Goal: Task Accomplishment & Management: Use online tool/utility

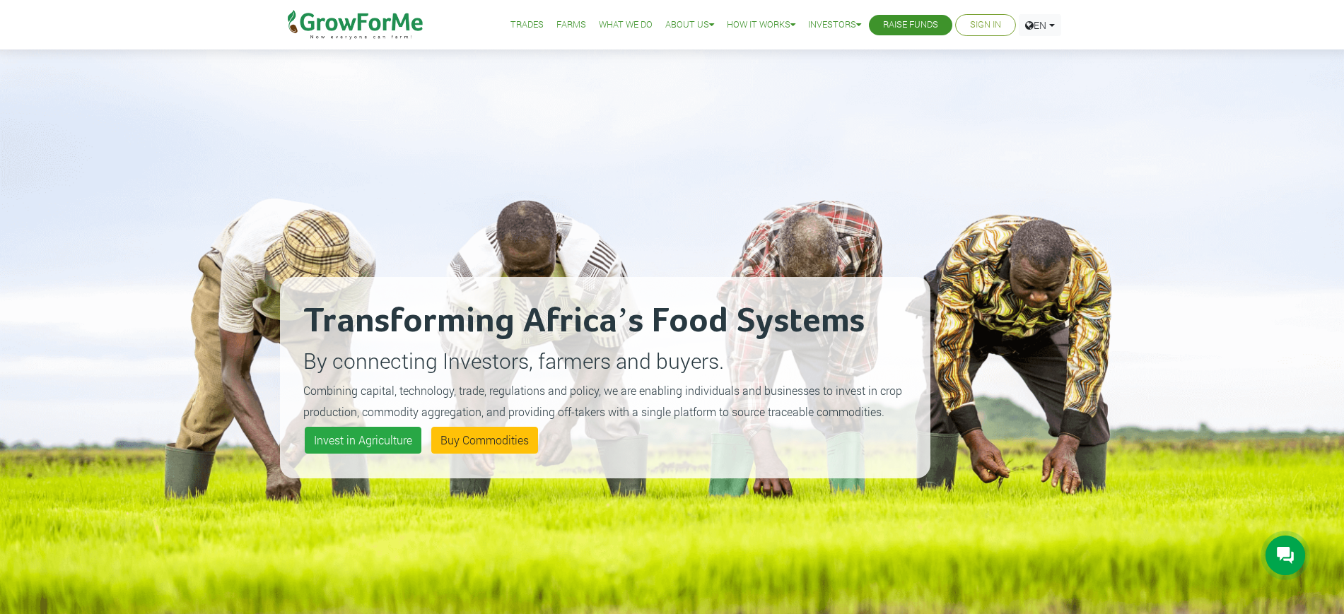
click at [983, 24] on link "Sign In" at bounding box center [985, 25] width 31 height 15
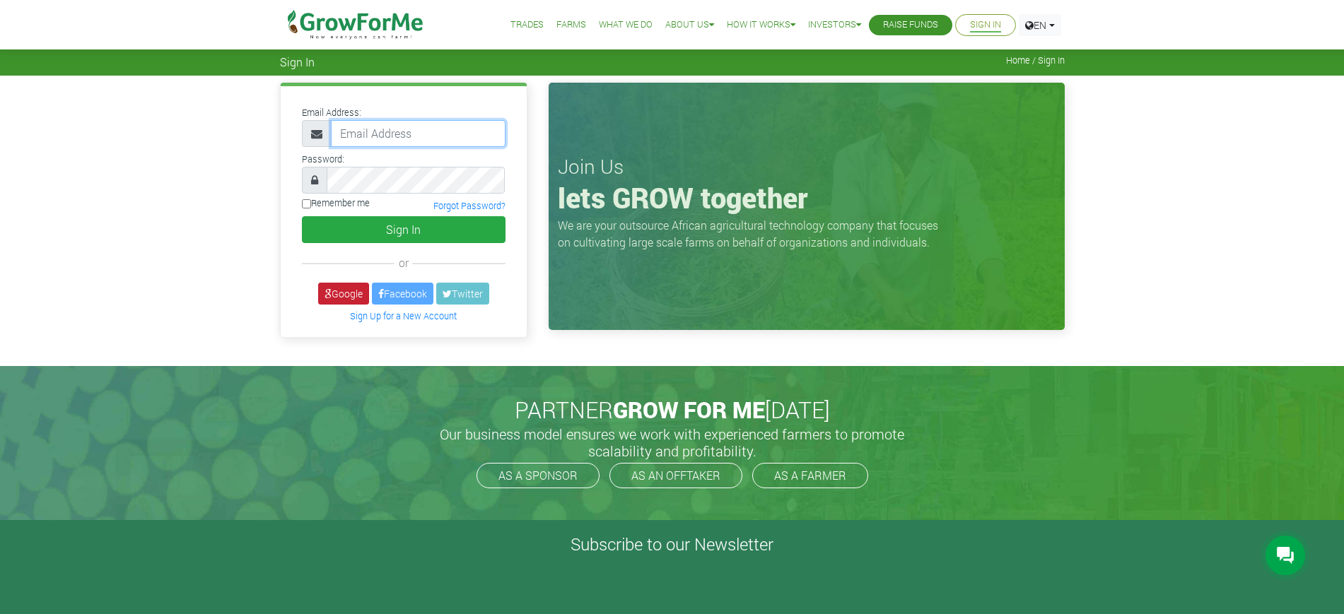
type input "mawuli@growforme.com"
click at [325, 295] on icon at bounding box center [328, 294] width 7 height 10
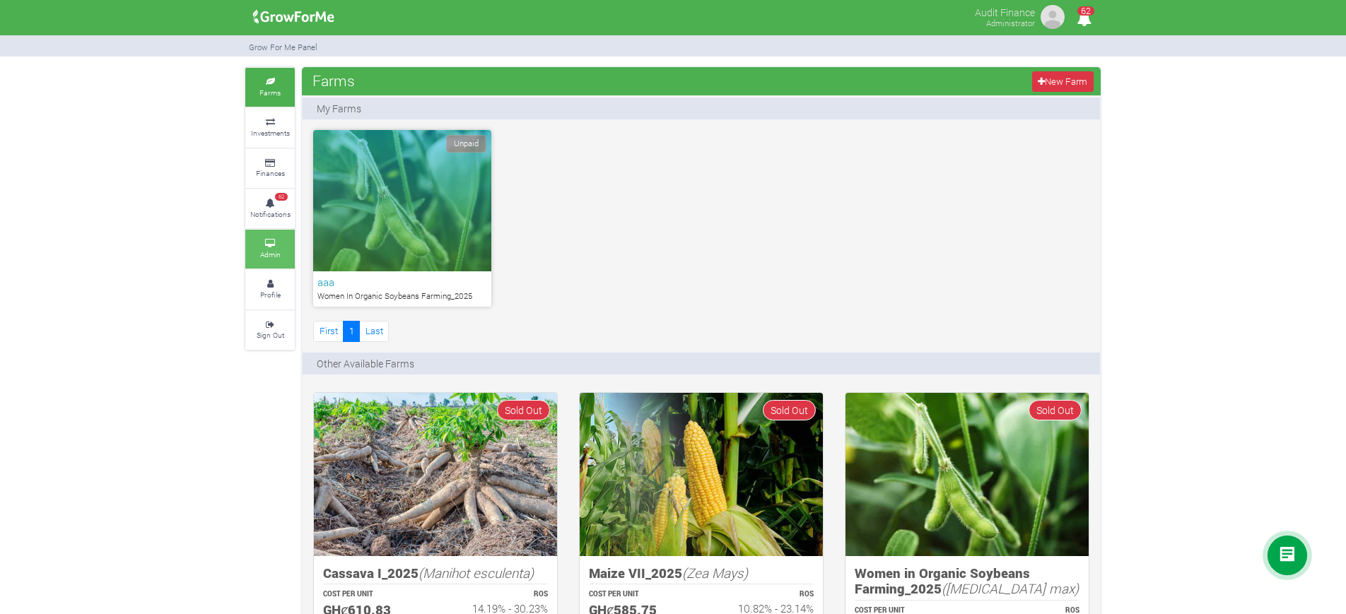
click at [267, 246] on icon at bounding box center [270, 243] width 42 height 7
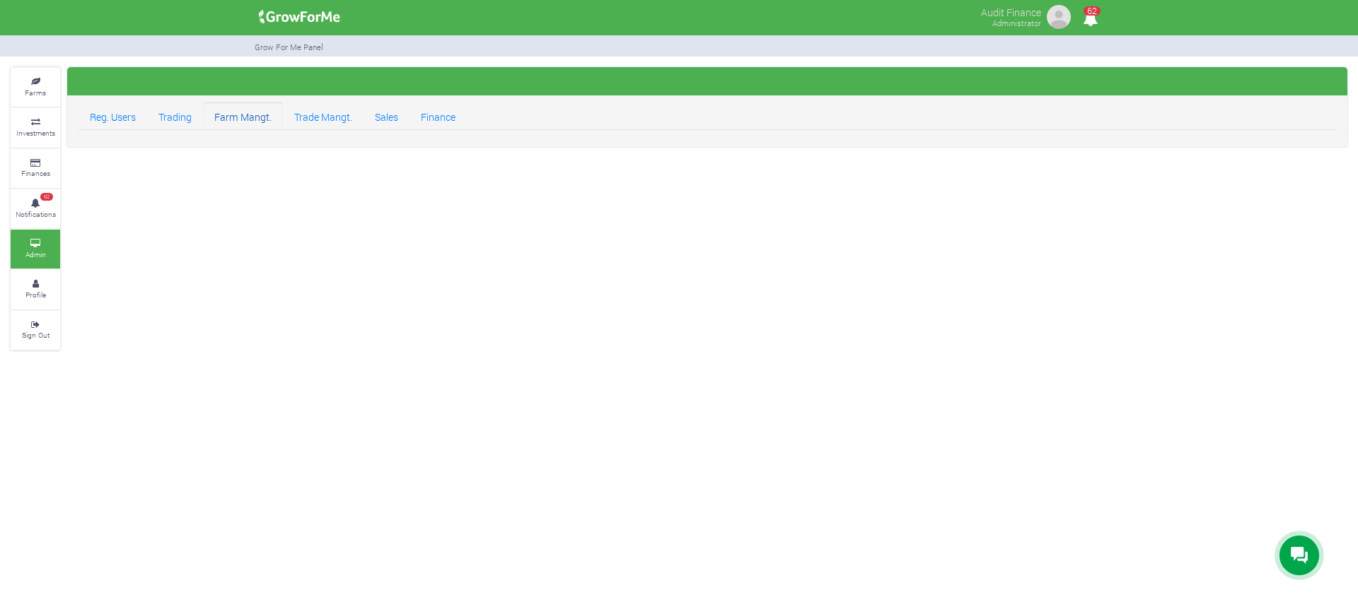
click at [218, 112] on link "Farm Mangt." at bounding box center [243, 116] width 80 height 28
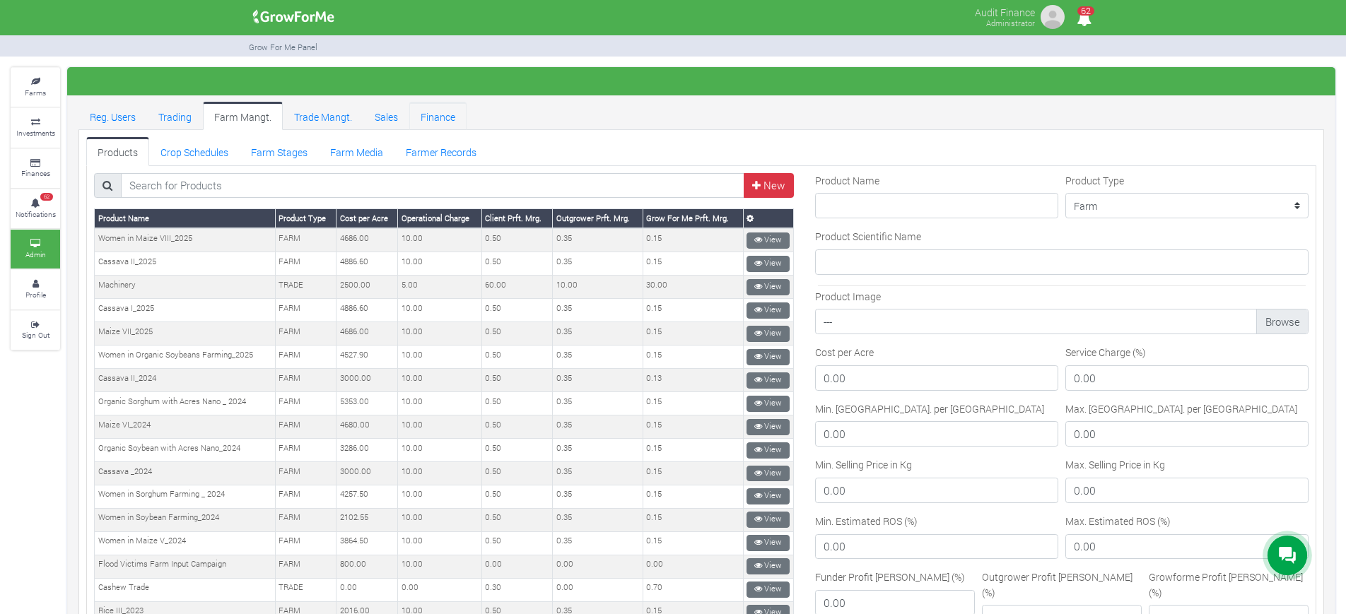
click at [434, 118] on link "Finance" at bounding box center [437, 116] width 57 height 28
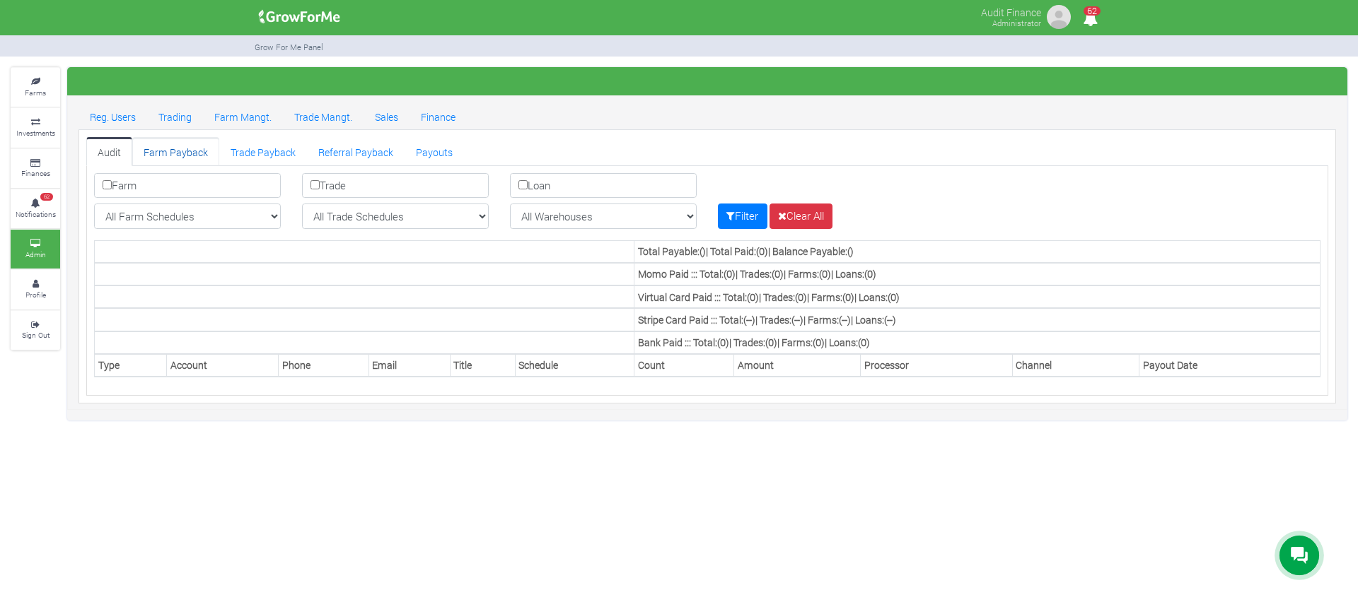
click at [175, 159] on link "Farm Payback" at bounding box center [175, 151] width 87 height 28
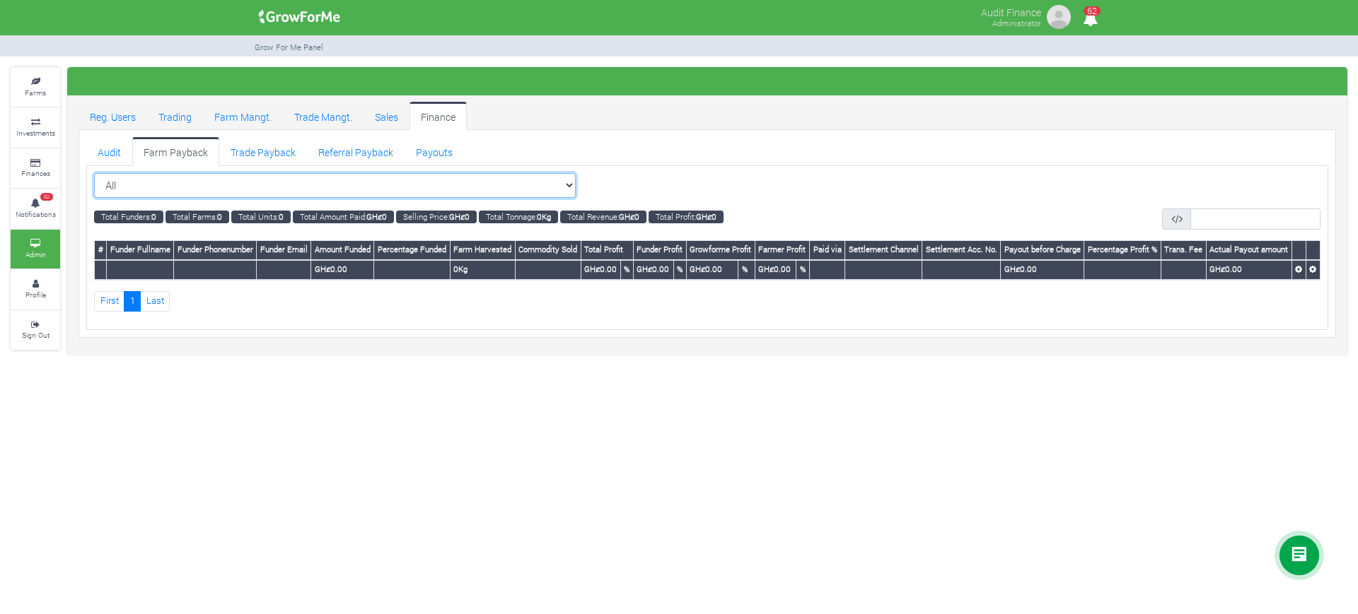
click at [544, 187] on select "All All Women in Maize VIII_2025 (Women in Maize VIII_2025)" at bounding box center [334, 185] width 481 height 25
select select "?cropschedule=41"
click at [94, 173] on select "All All Women in Maize VIII_2025 (Women in Maize VIII_2025)" at bounding box center [334, 185] width 481 height 25
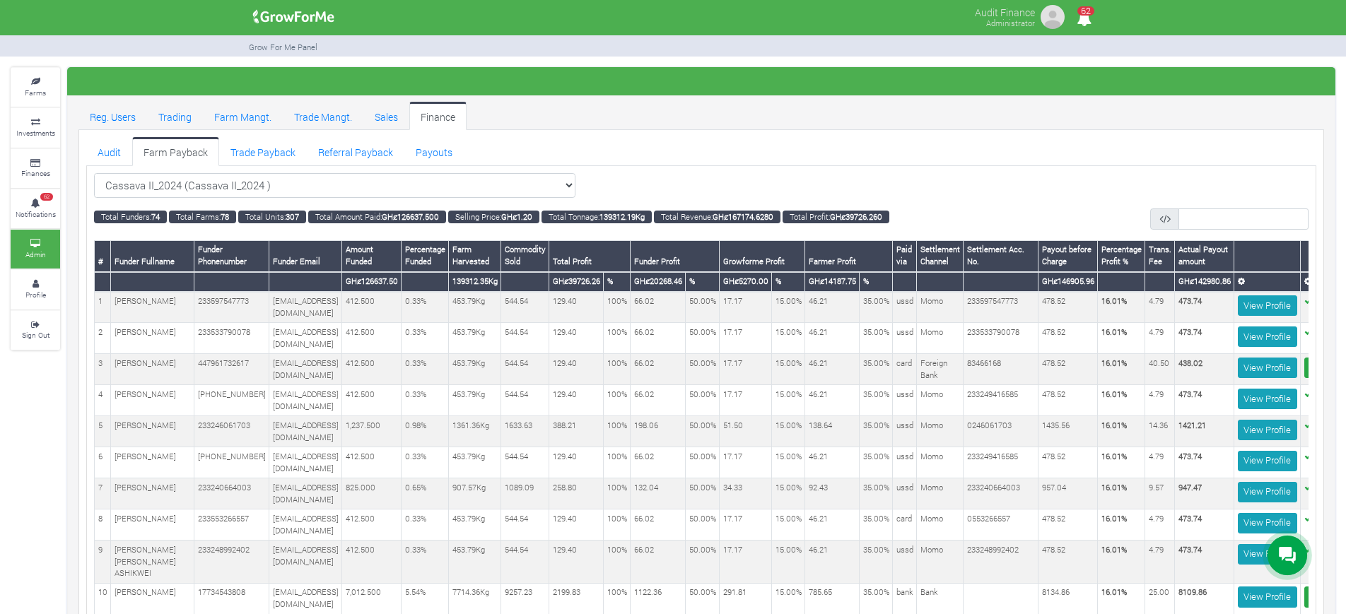
click at [725, 186] on div "Cassava II_2024 (Cassava II_2024 ) All" at bounding box center [701, 185] width 1215 height 25
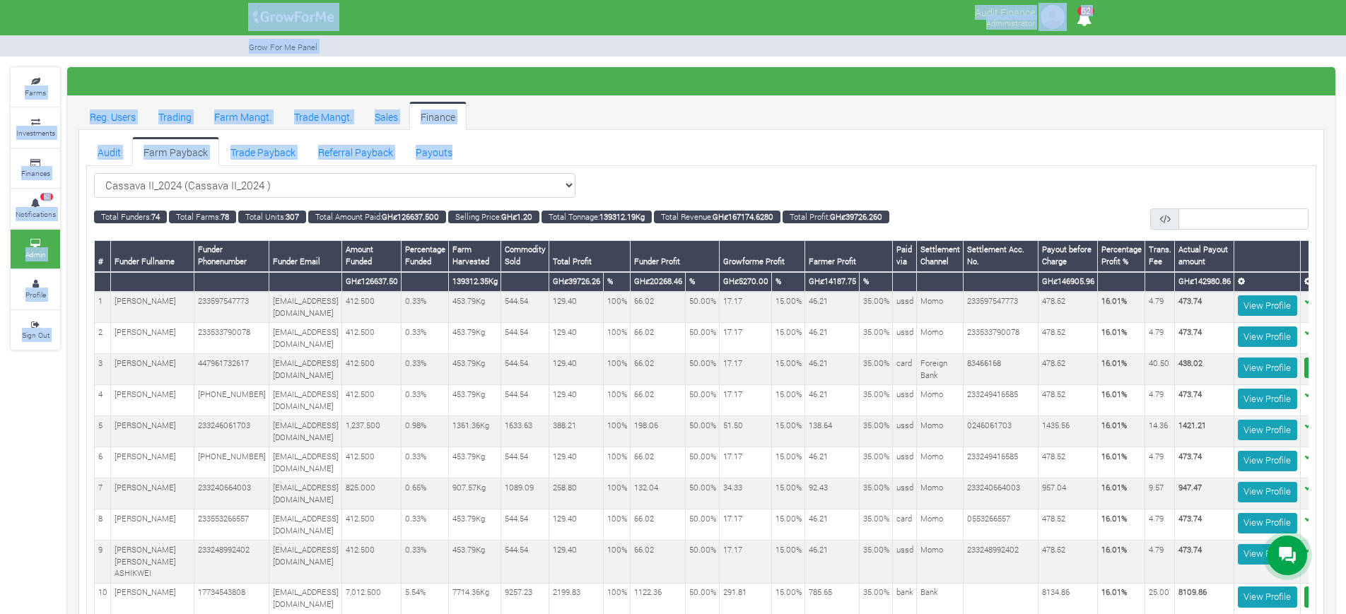
drag, startPoint x: 720, startPoint y: 145, endPoint x: 923, endPoint y: -12, distance: 256.0
click at [923, 0] on html "Main Channel Callback Feedback Form +12059526298 Open Channel Contact us on Wha…" at bounding box center [673, 307] width 1346 height 614
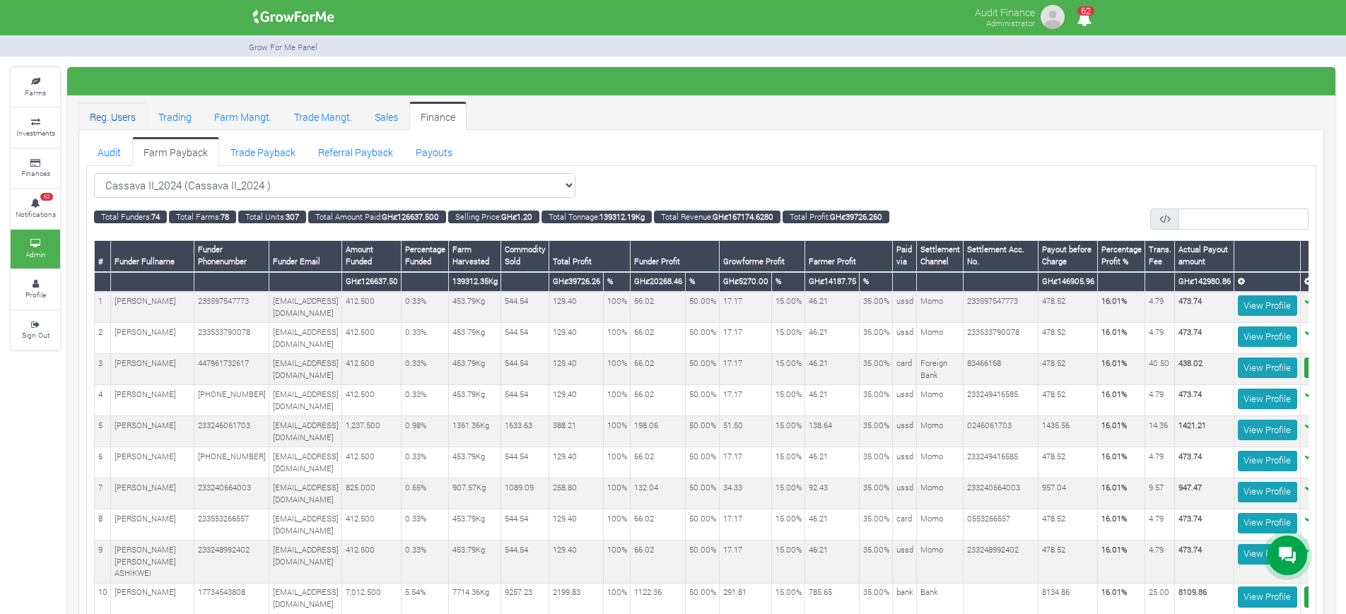
click at [88, 117] on link "Reg. Users" at bounding box center [112, 116] width 69 height 28
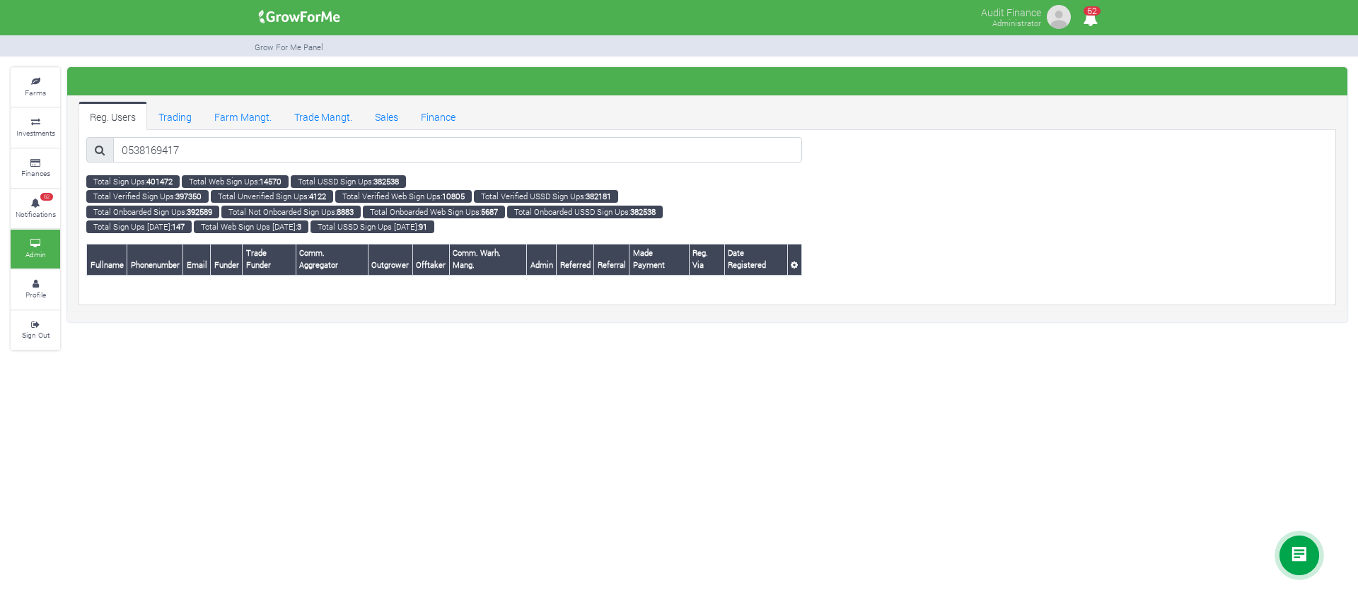
type input "0538169417"
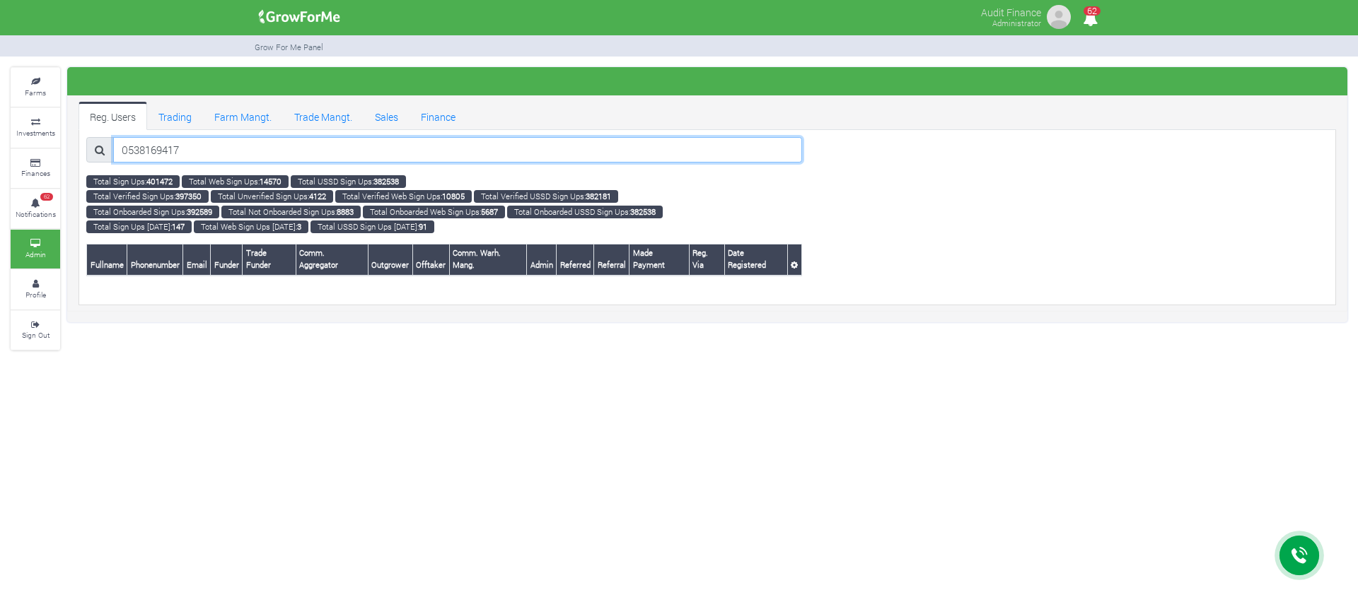
click at [392, 146] on input "0538169417" at bounding box center [457, 149] width 689 height 25
paste input "Yaw Ahene Amoah Gyami"
type input "Yaw Ahene Amoah"
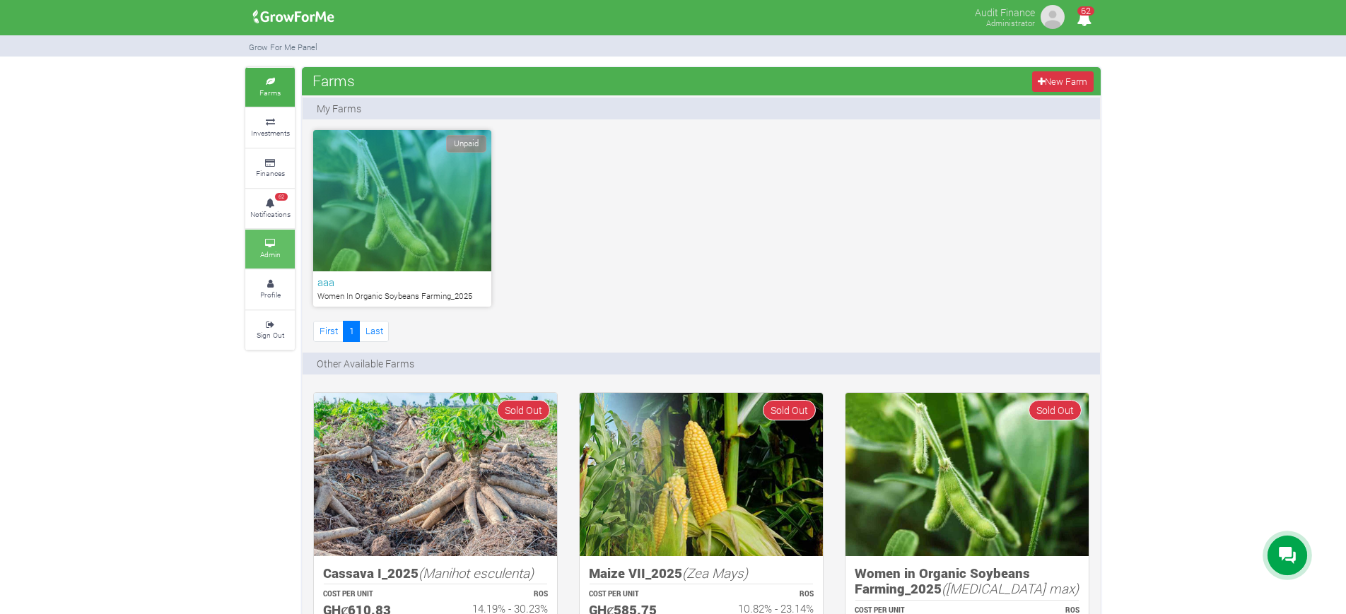
click at [268, 255] on small "Admin" at bounding box center [270, 255] width 21 height 10
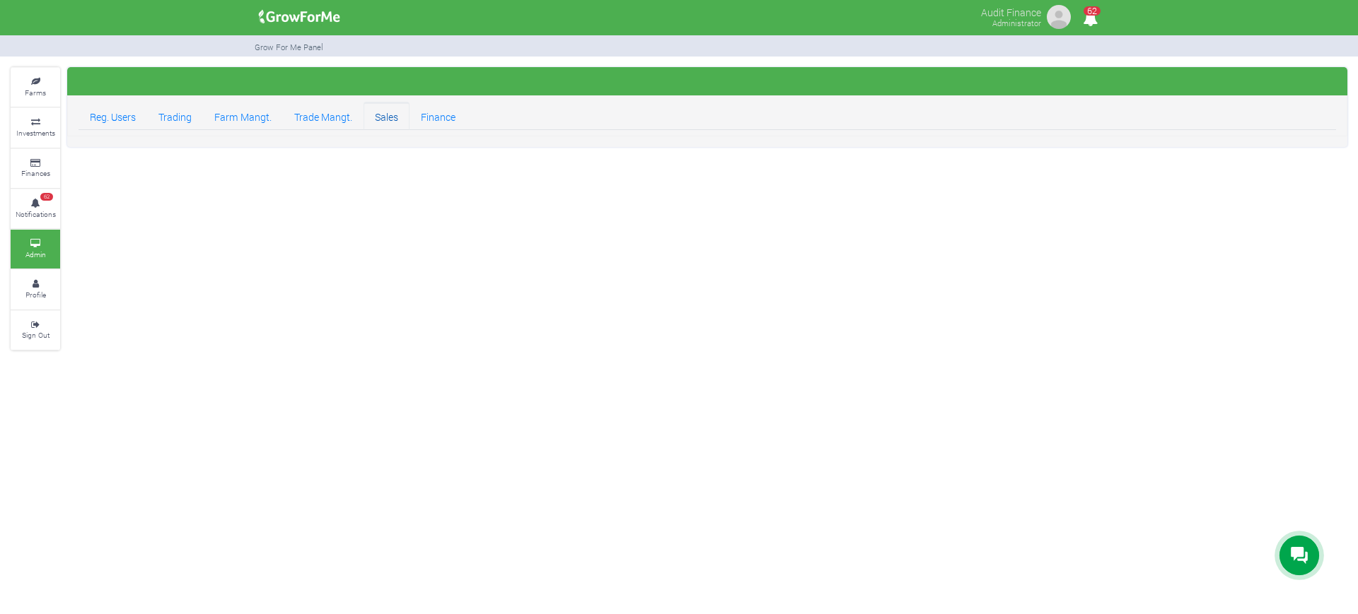
click at [393, 112] on link "Sales" at bounding box center [386, 116] width 46 height 28
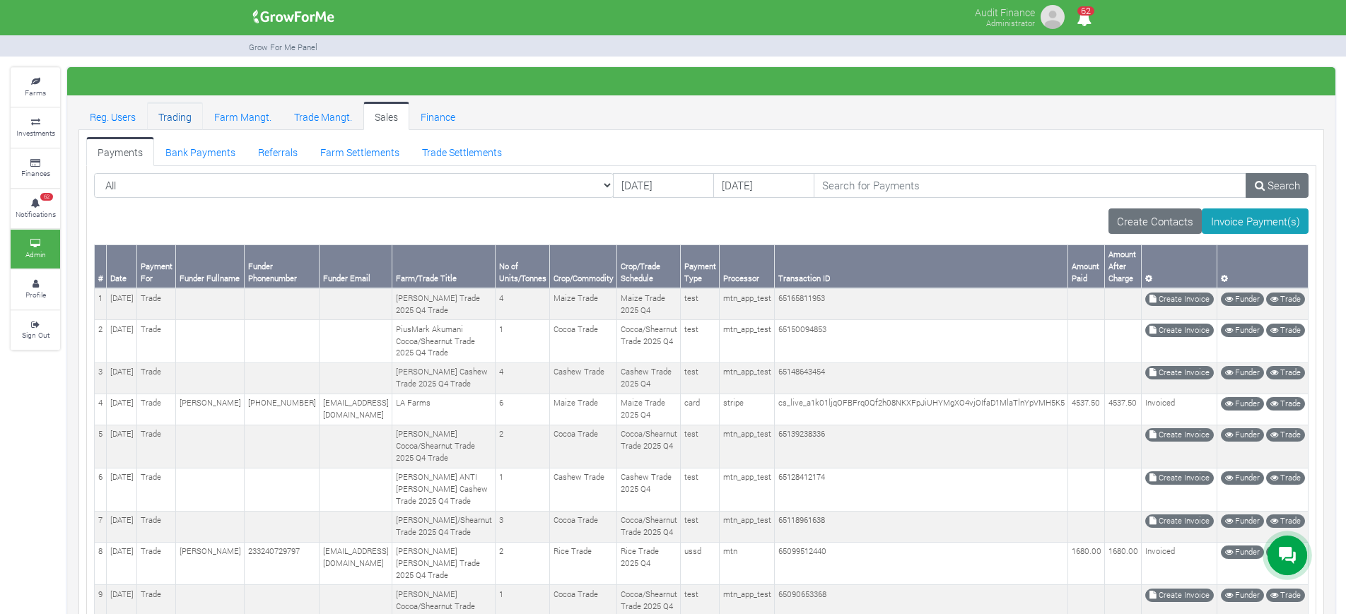
click at [166, 107] on link "Trading" at bounding box center [175, 116] width 56 height 28
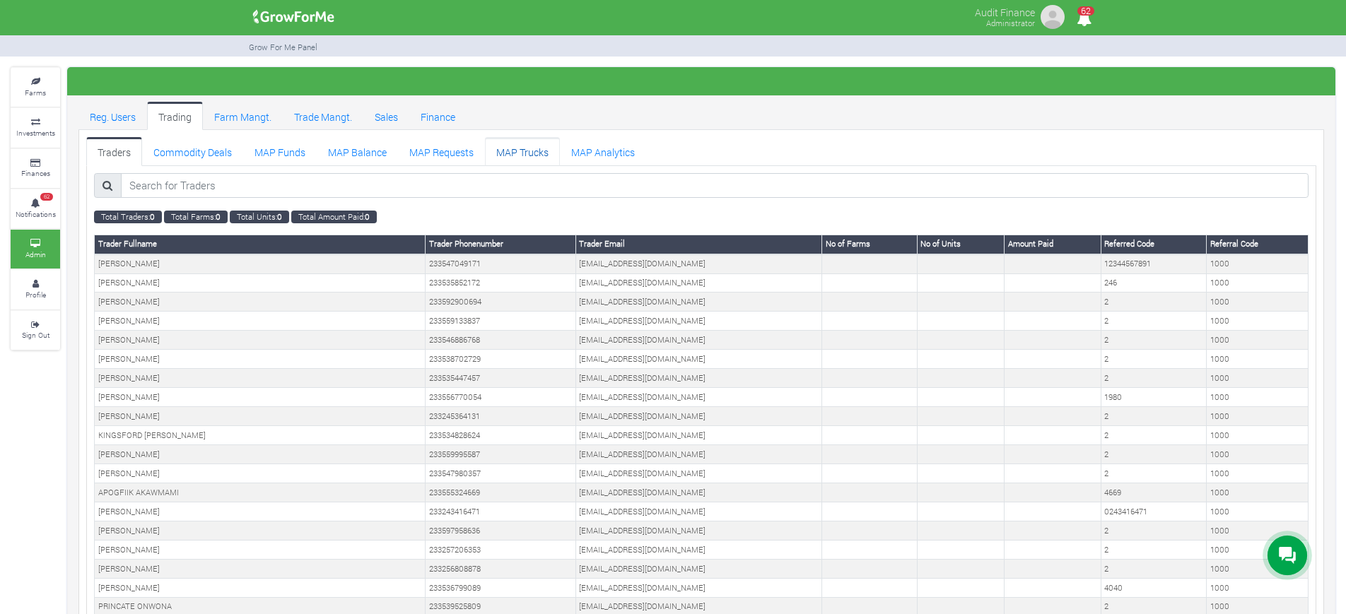
click at [520, 155] on link "MAP Trucks" at bounding box center [522, 151] width 75 height 28
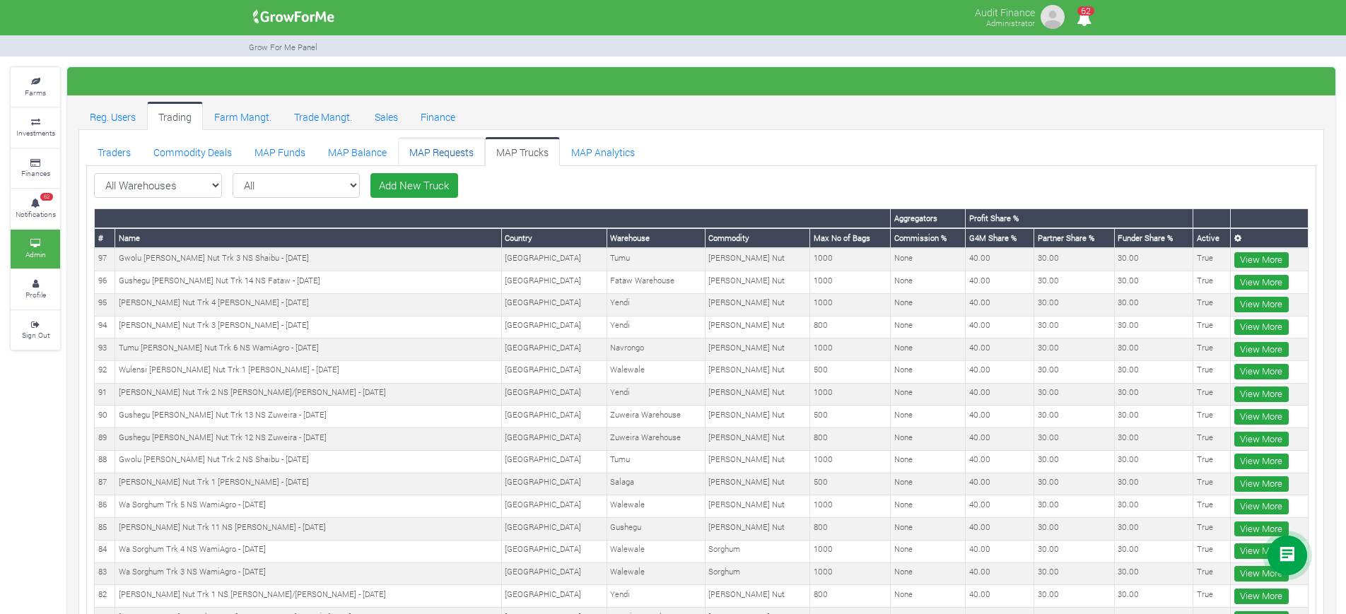
click at [448, 155] on link "MAP Requests" at bounding box center [441, 151] width 87 height 28
click at [440, 146] on link "MAP Requests" at bounding box center [441, 151] width 87 height 28
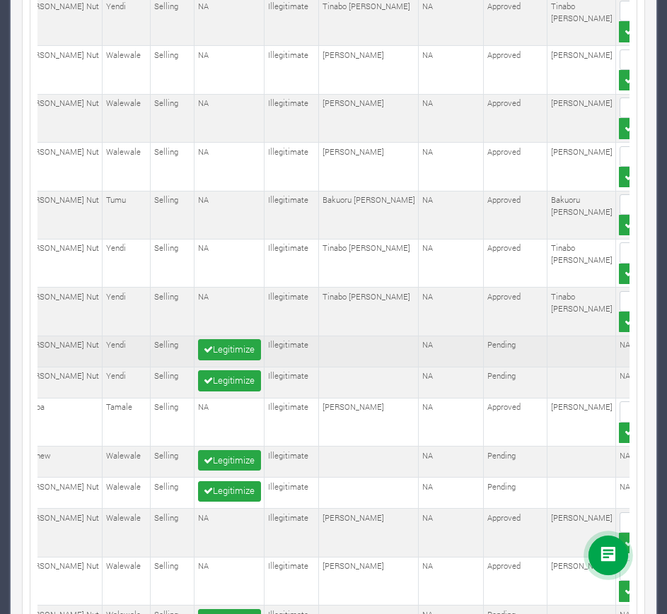
scroll to position [0, 581]
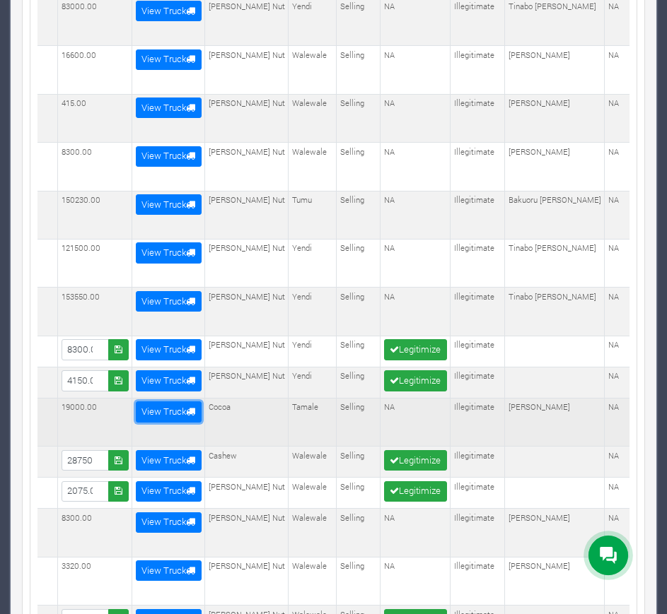
drag, startPoint x: 191, startPoint y: 392, endPoint x: 198, endPoint y: 400, distance: 11.0
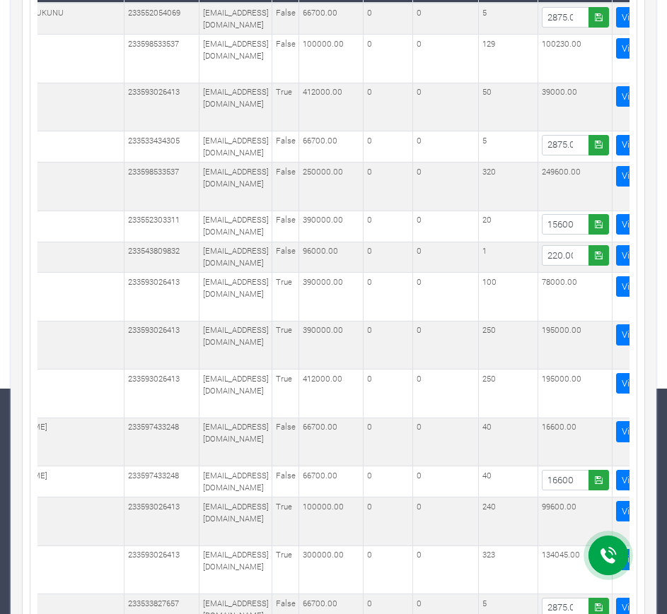
scroll to position [0, 0]
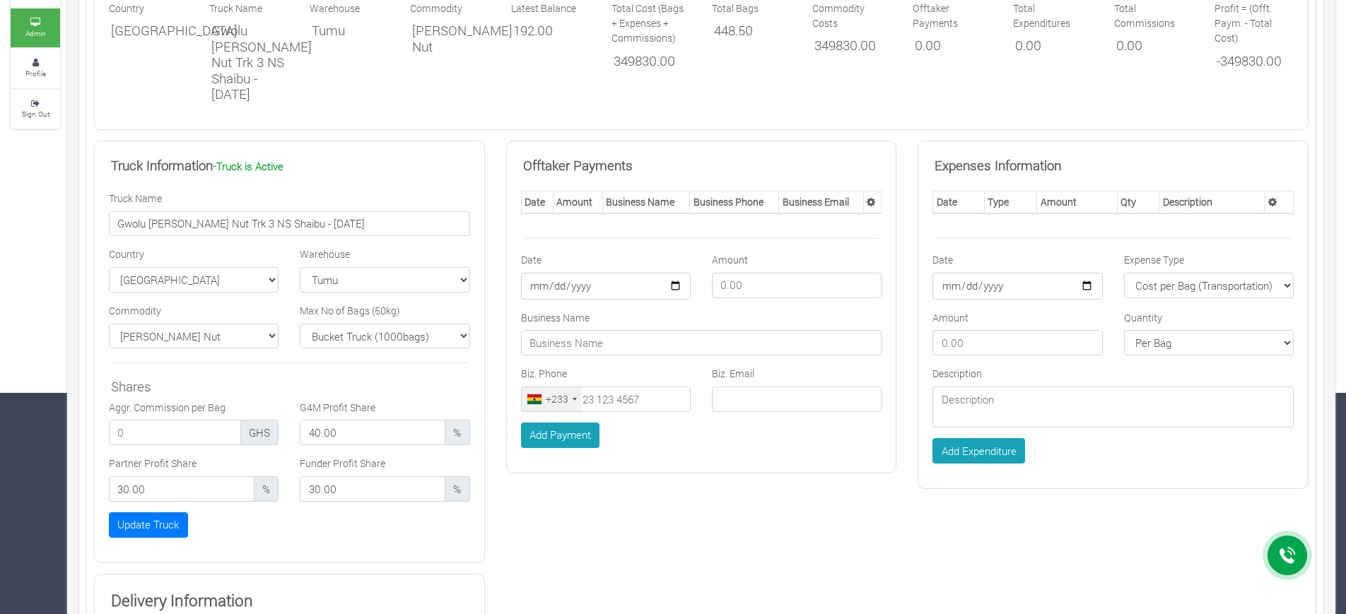
scroll to position [214, 0]
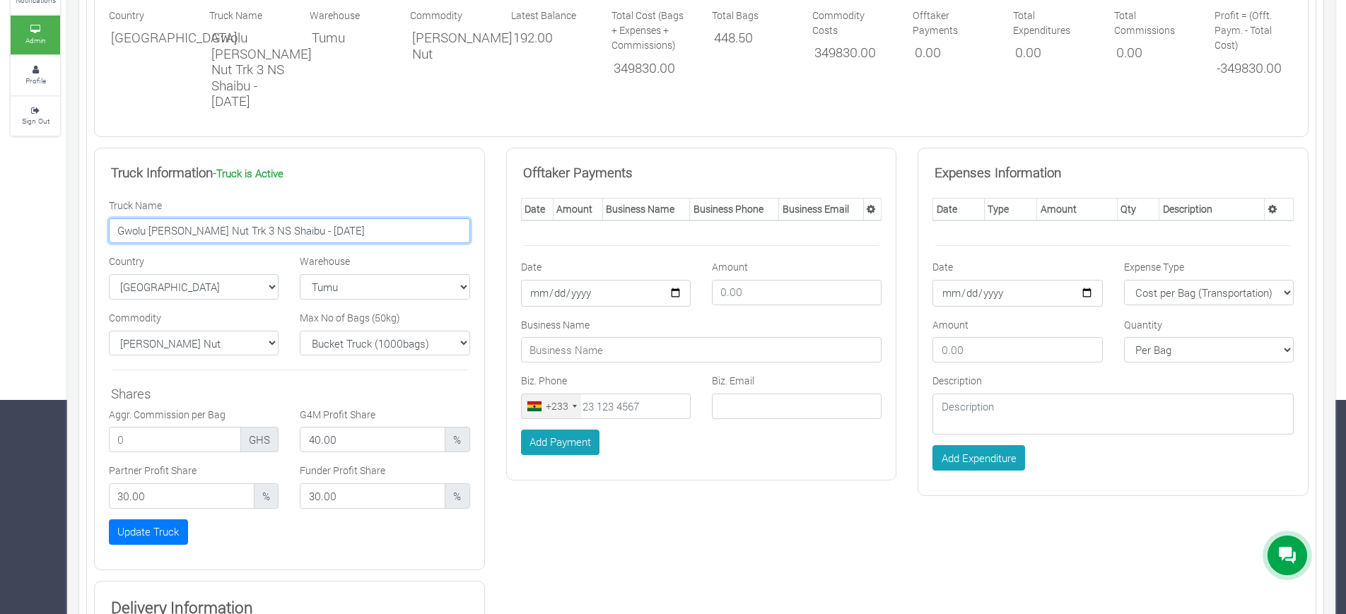
click at [258, 218] on input "Gwolu Shea Nut Trk 3 NS Shaibu - 11/09/2025" at bounding box center [289, 230] width 361 height 25
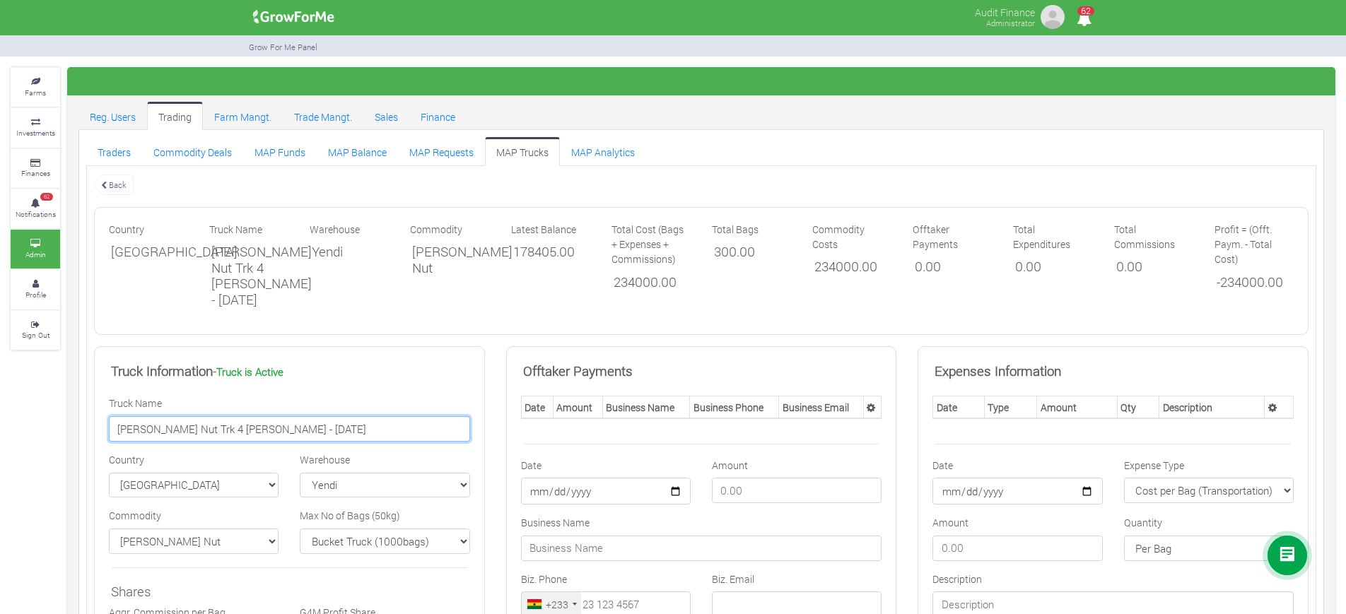
click at [274, 423] on input "[PERSON_NAME] Nut Trk 4 [PERSON_NAME] - [DATE]" at bounding box center [289, 428] width 361 height 25
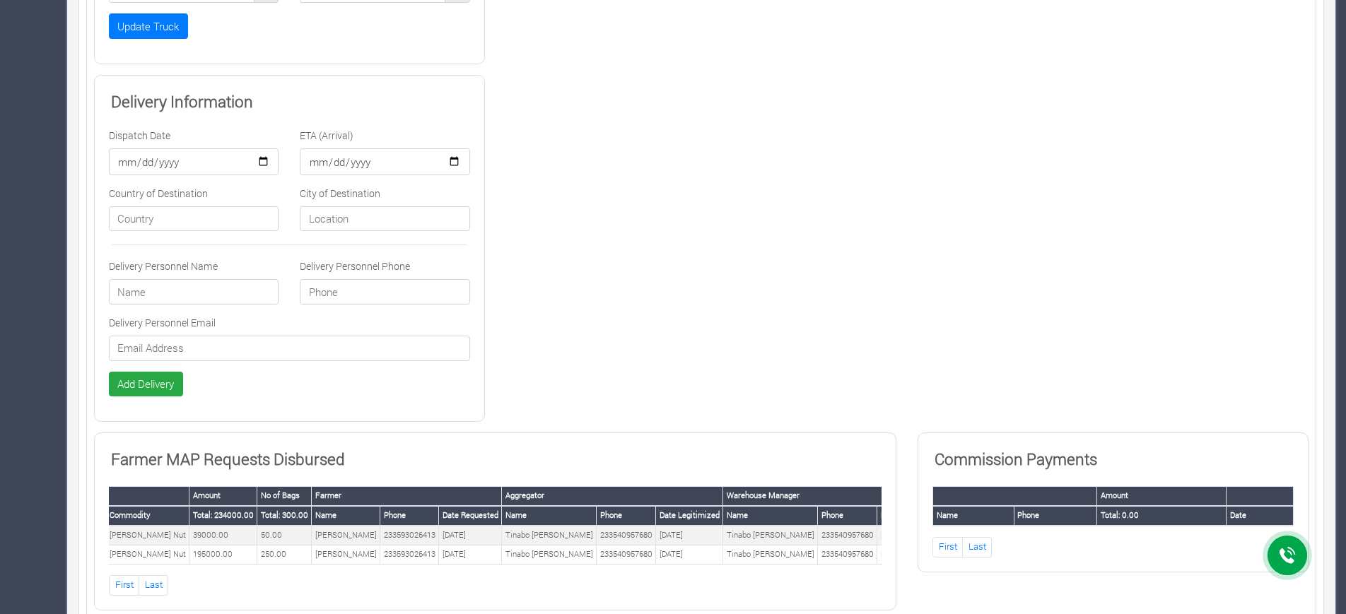
scroll to position [763, 0]
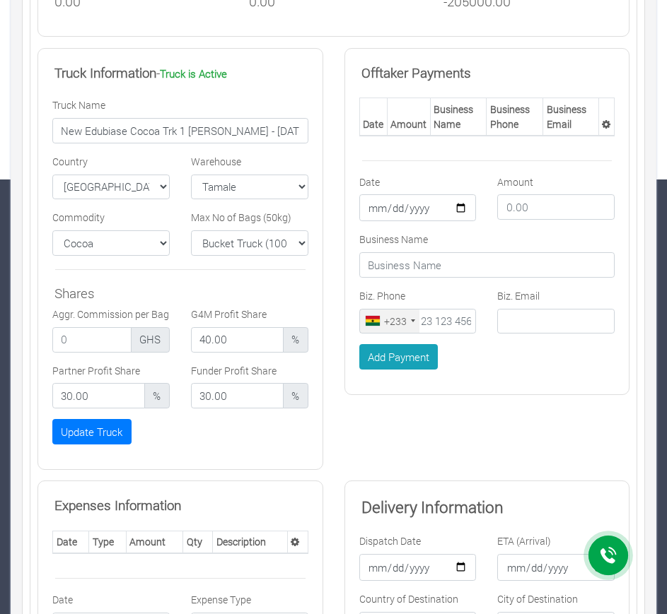
scroll to position [383, 0]
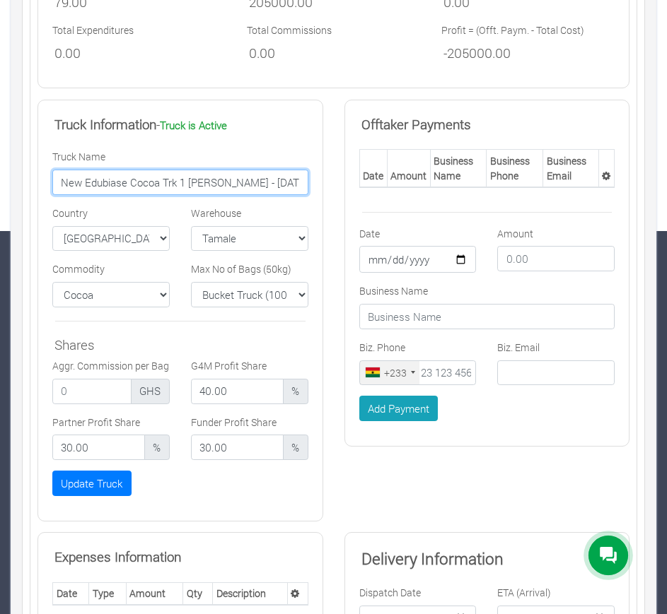
click at [165, 175] on input "New Edubiase Cocoa Trk 1 [PERSON_NAME] - [DATE]" at bounding box center [180, 182] width 256 height 25
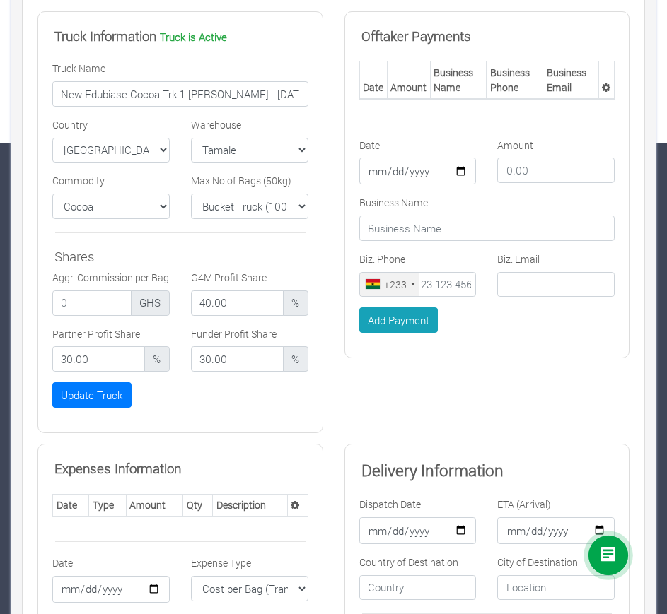
scroll to position [470, 0]
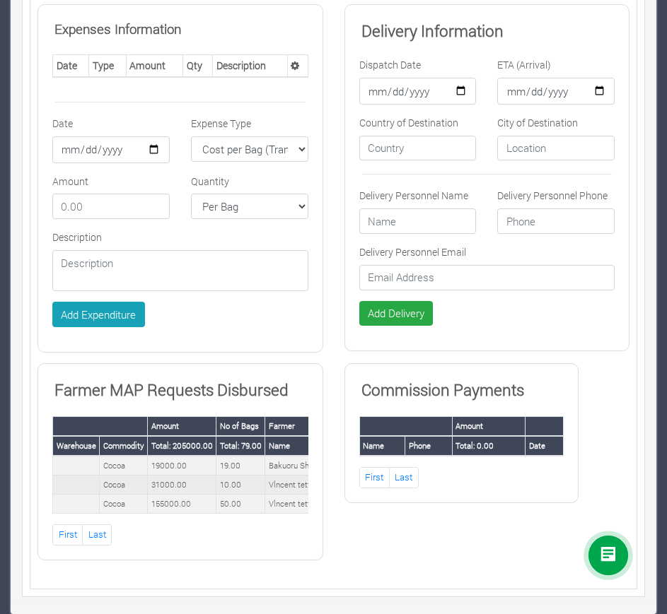
click at [165, 476] on td "31000.00" at bounding box center [182, 485] width 69 height 19
copy td "31000.00"
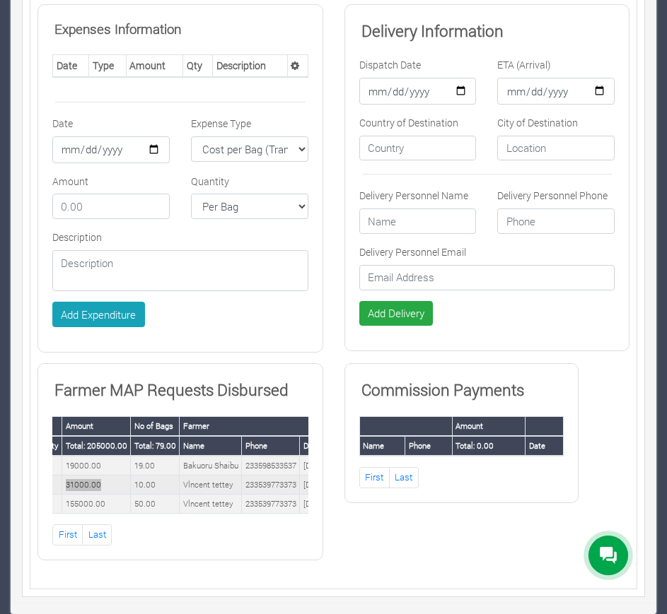
scroll to position [0, 88]
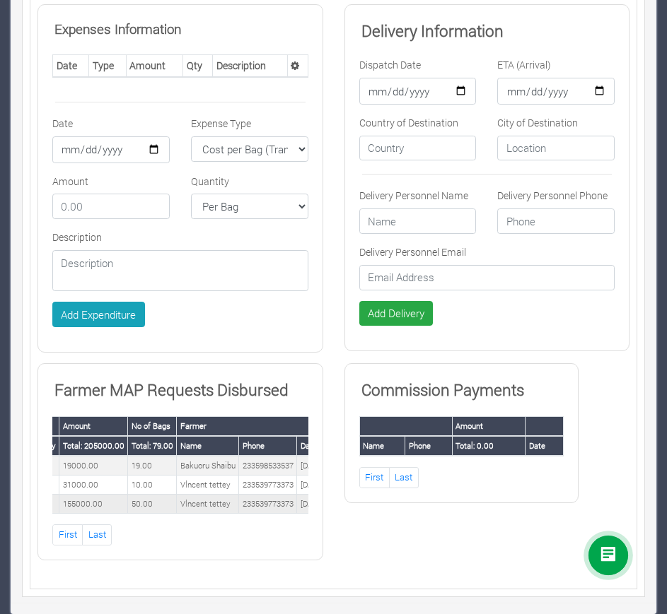
click at [81, 496] on td "155000.00" at bounding box center [93, 504] width 69 height 19
copy td "155000.00"
